Goal: Transaction & Acquisition: Purchase product/service

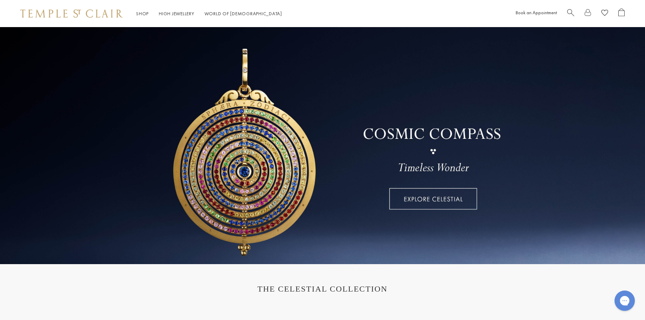
click at [569, 13] on span "Search" at bounding box center [570, 11] width 7 height 7
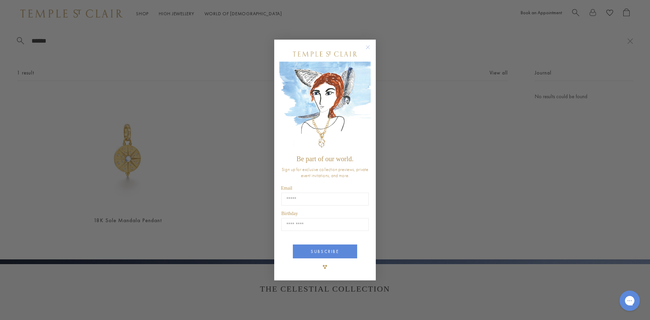
click at [366, 47] on circle "Close dialog" at bounding box center [368, 47] width 8 height 8
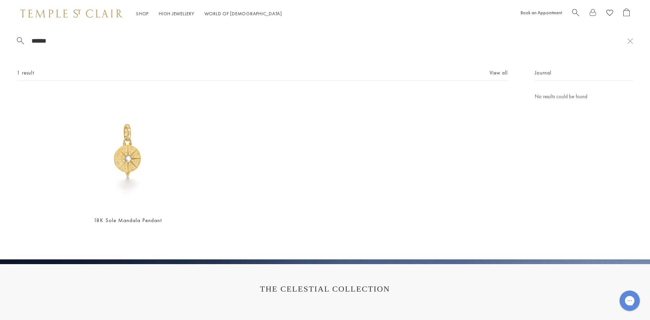
click at [72, 44] on input "******" at bounding box center [329, 41] width 596 height 8
type input "**********"
click at [118, 163] on img at bounding box center [127, 150] width 117 height 117
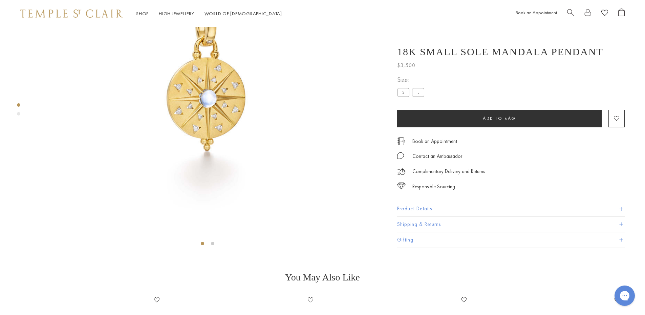
scroll to position [129, 0]
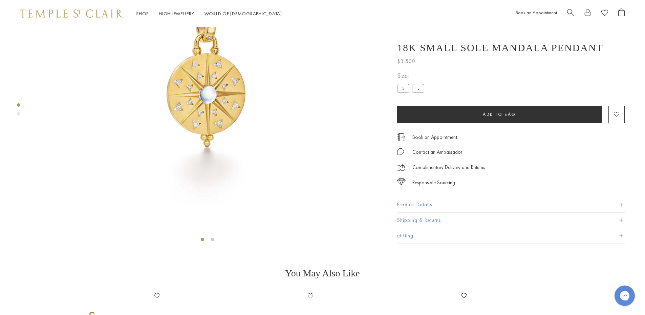
click at [419, 212] on button "Product Details" at bounding box center [510, 204] width 227 height 15
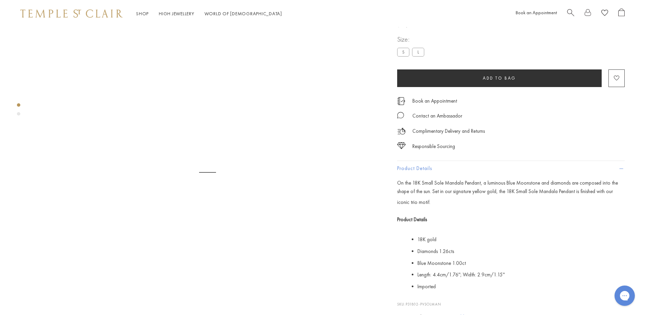
scroll to position [27, 0]
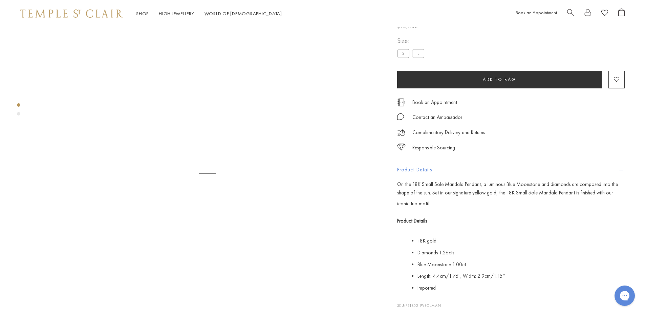
click at [405, 58] on label "S" at bounding box center [403, 53] width 12 height 8
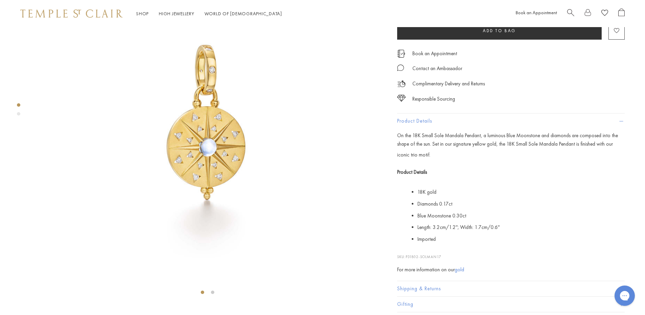
scroll to position [61, 0]
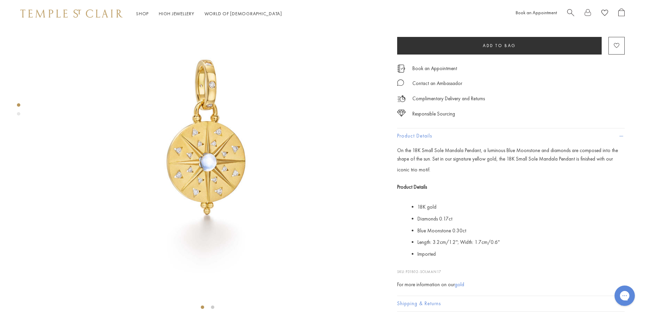
click at [402, 24] on label "S" at bounding box center [403, 20] width 12 height 8
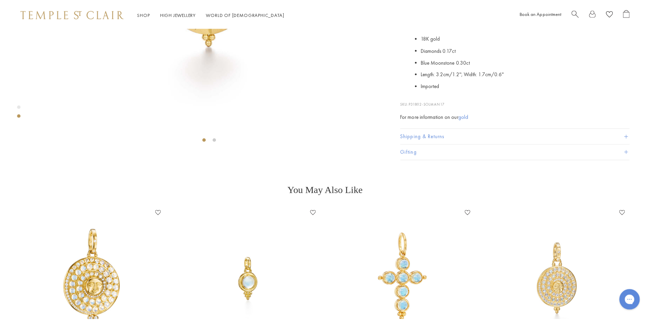
scroll to position [230, 0]
click at [568, 14] on span "Search" at bounding box center [570, 11] width 7 height 7
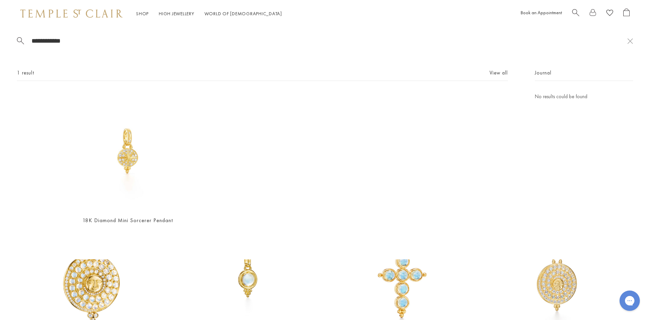
type input "**********"
click at [81, 36] on div "**********" at bounding box center [325, 143] width 650 height 232
click at [127, 156] on img at bounding box center [127, 150] width 117 height 117
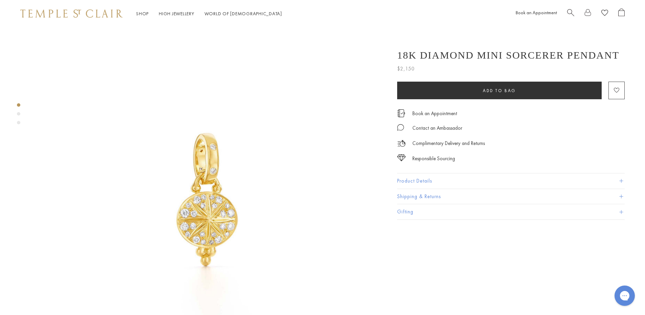
click at [420, 176] on button "Product Details" at bounding box center [510, 180] width 227 height 15
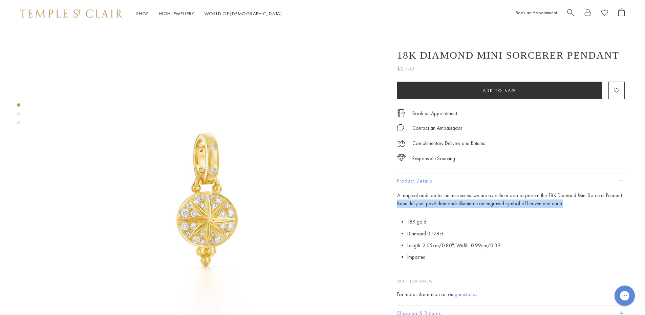
drag, startPoint x: 565, startPoint y: 204, endPoint x: 397, endPoint y: 203, distance: 168.5
click at [395, 203] on div "18K Diamond Mini Sorcerer Pendant $2,150 A magical addition to the mini series,…" at bounding box center [505, 190] width 237 height 294
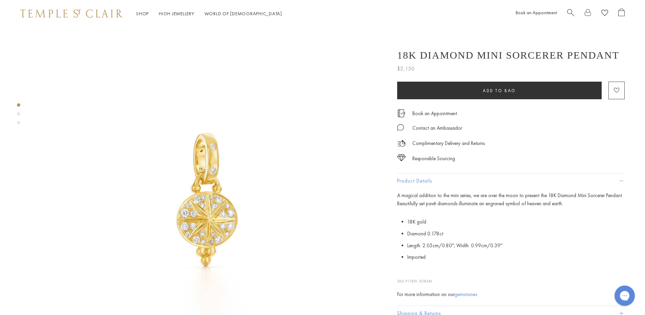
click at [399, 196] on p "A magical addition to the mini series, we are over the moon to present the 18K …" at bounding box center [510, 199] width 227 height 17
click at [306, 193] on img at bounding box center [207, 200] width 347 height 347
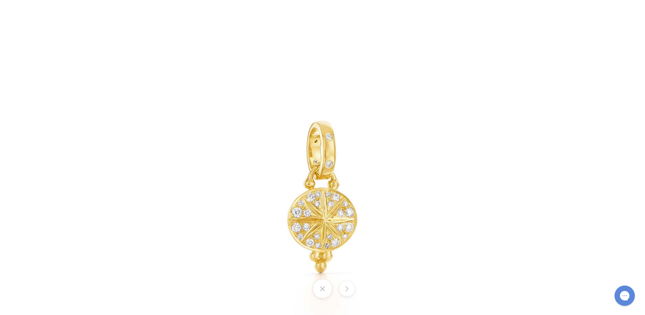
click at [274, 201] on img at bounding box center [323, 198] width 396 height 396
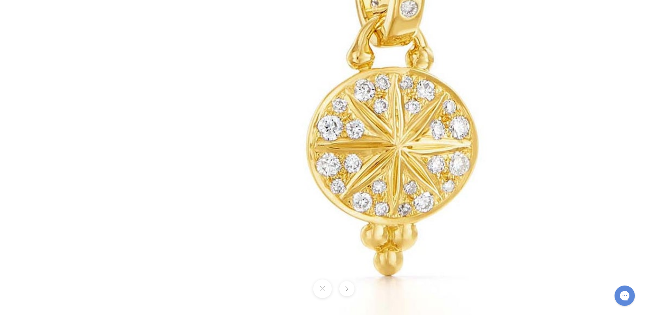
click at [375, 138] on img at bounding box center [393, 92] width 975 height 975
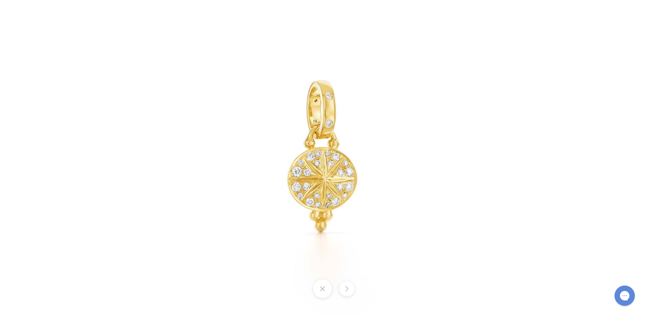
click at [318, 178] on img at bounding box center [323, 157] width 396 height 396
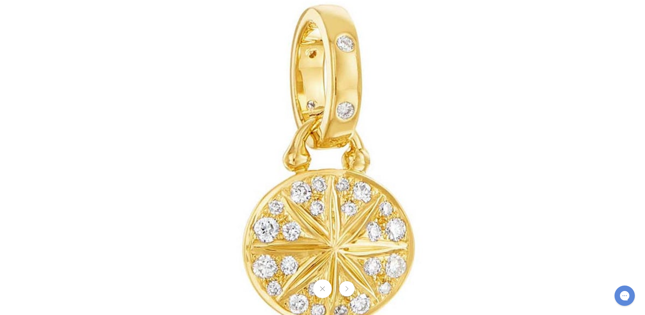
click at [361, 184] on img at bounding box center [329, 194] width 975 height 975
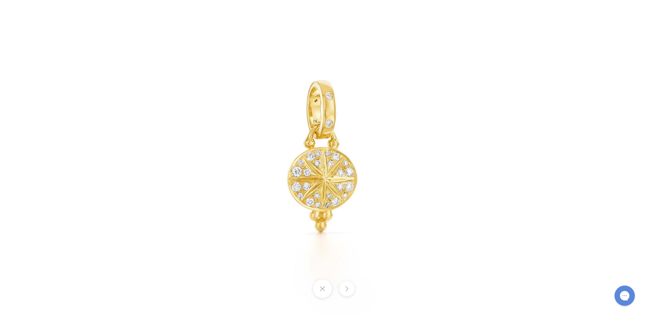
drag, startPoint x: 335, startPoint y: 161, endPoint x: 440, endPoint y: 156, distance: 104.7
click at [440, 156] on img at bounding box center [323, 157] width 396 height 396
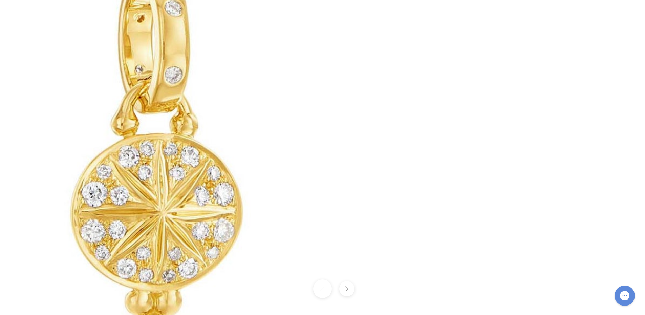
click at [287, 175] on img at bounding box center [157, 158] width 975 height 975
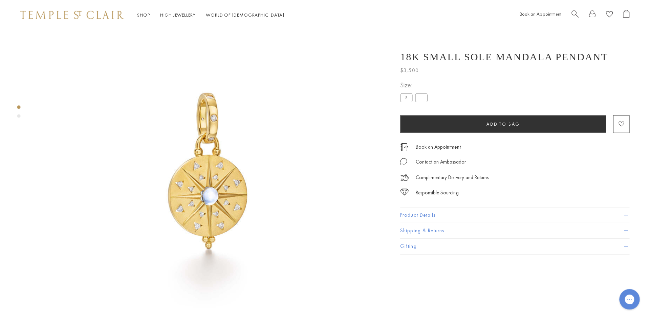
scroll to position [27, 0]
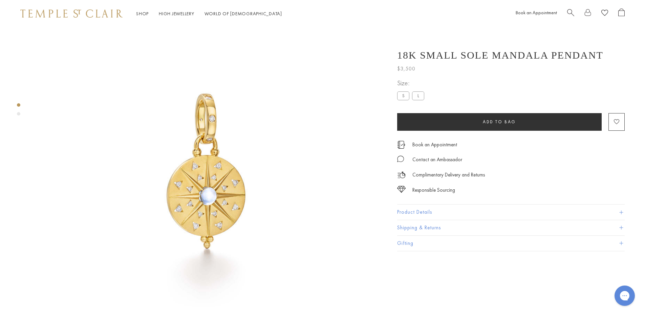
click at [415, 215] on button "Product Details" at bounding box center [510, 211] width 227 height 15
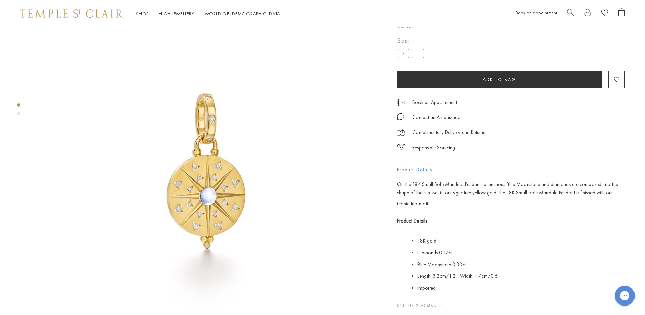
click at [569, 11] on span "Search" at bounding box center [570, 11] width 7 height 7
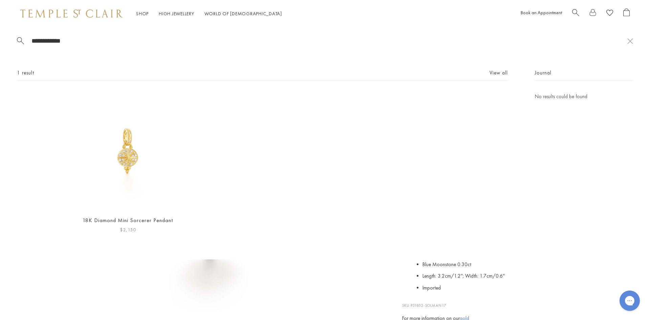
type input "**********"
click at [130, 159] on img at bounding box center [127, 150] width 117 height 117
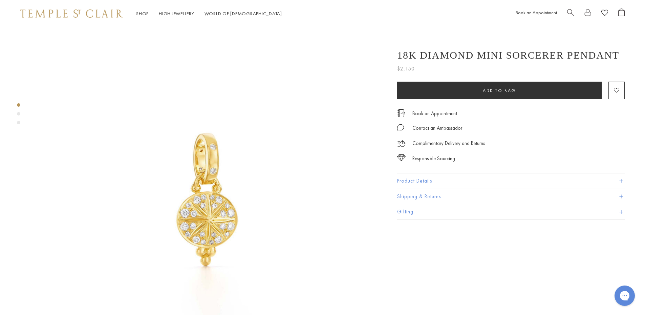
click at [415, 183] on button "Product Details" at bounding box center [510, 180] width 227 height 15
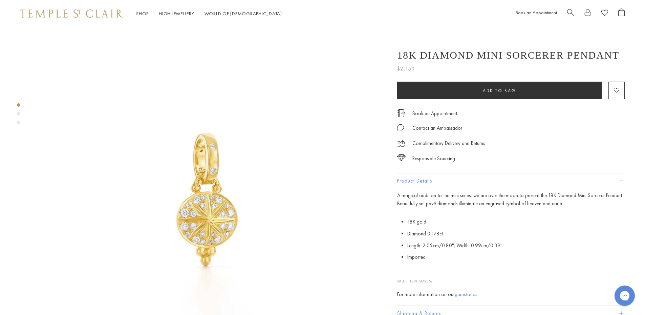
click at [563, 10] on div "Book an Appointment" at bounding box center [569, 13] width 109 height 10
click at [572, 13] on span "Search" at bounding box center [570, 11] width 7 height 7
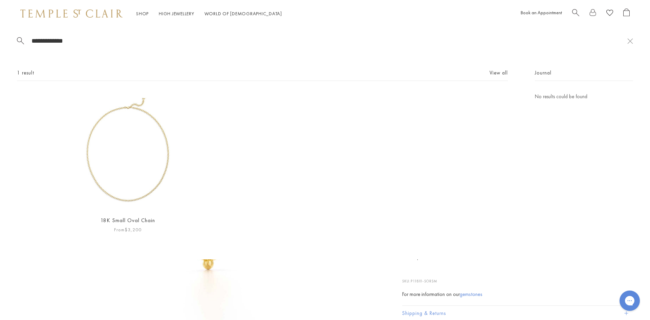
type input "**********"
click at [142, 142] on img at bounding box center [127, 150] width 117 height 117
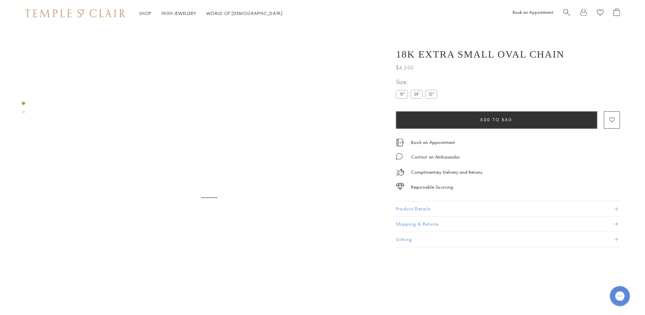
scroll to position [27, 0]
